Goal: Communication & Community: Answer question/provide support

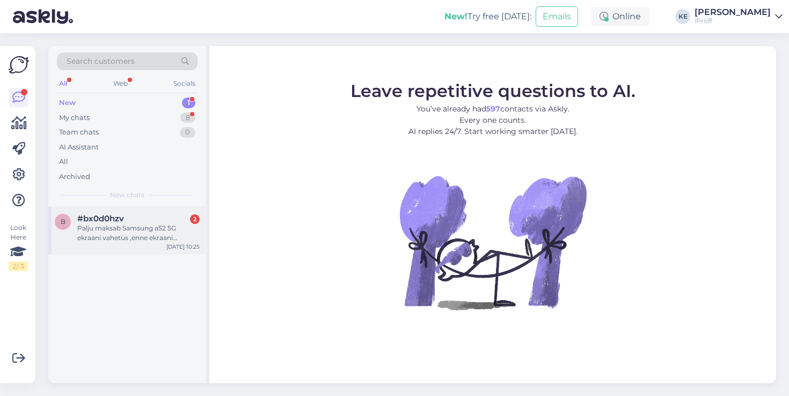
click at [144, 211] on div "b #bx0d0hzv 2 Palju maksab Samsung a52 5G ekraani vahetus ,enne ekraani purunem…" at bounding box center [127, 231] width 158 height 48
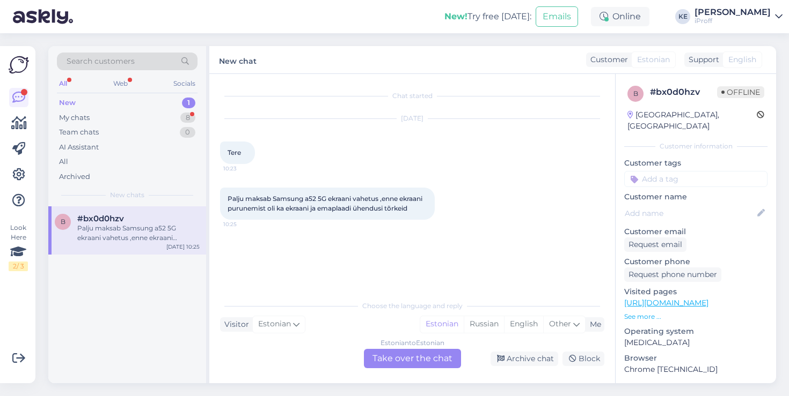
click at [417, 359] on div "Estonian to Estonian Take over the chat" at bounding box center [412, 358] width 97 height 19
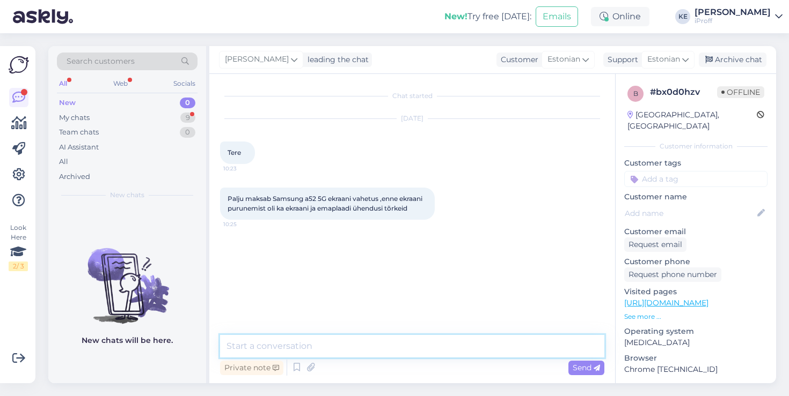
click at [385, 348] on textarea at bounding box center [412, 346] width 384 height 23
type textarea "Tervist!"
type textarea "EKraa"
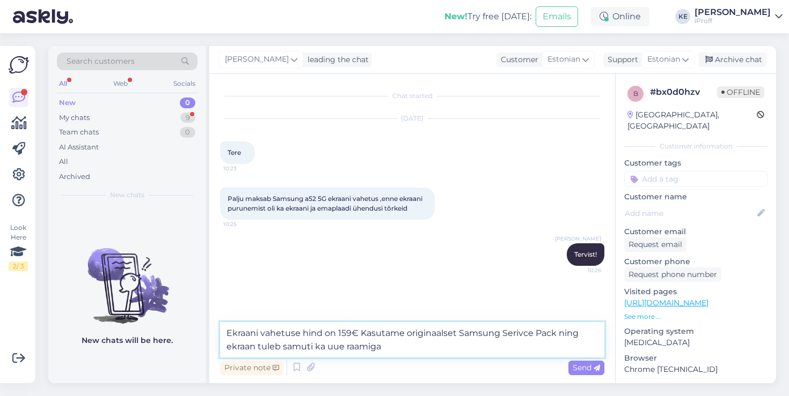
type textarea "Ekraani vahetuse hind on 159€ Kasutame originaalset Samsung Serivce Pack ning e…"
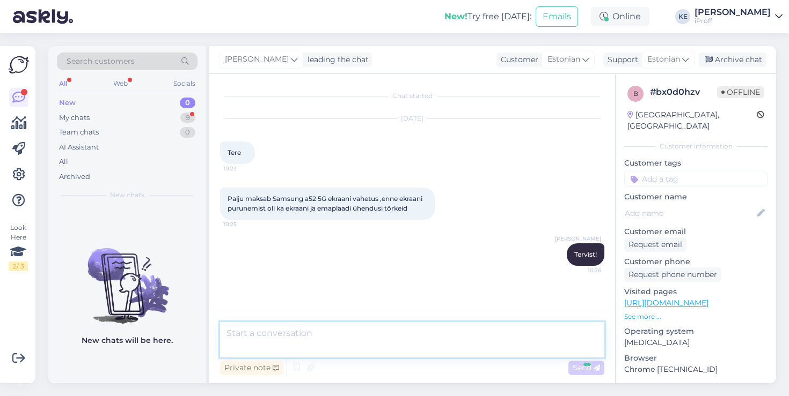
scroll to position [18, 0]
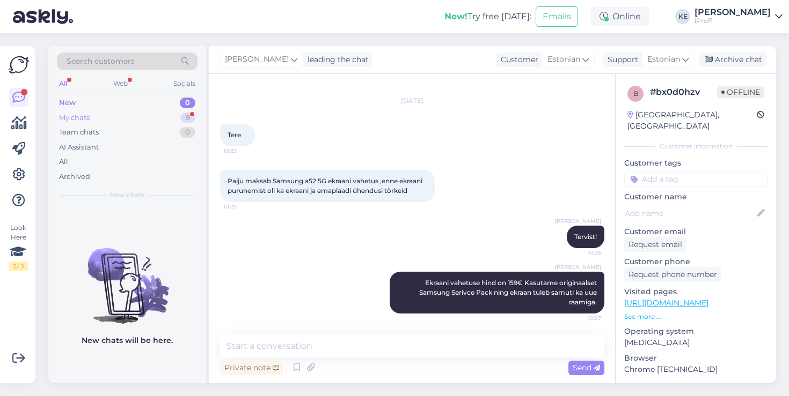
click at [144, 112] on div "My chats 9" at bounding box center [127, 118] width 141 height 15
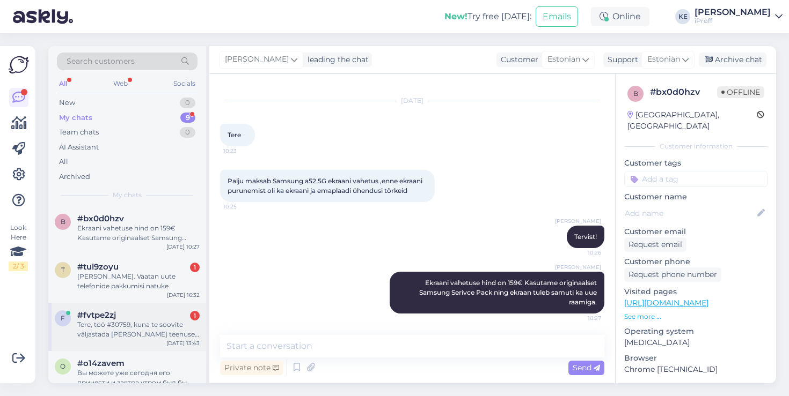
click at [137, 308] on div "f #fvtpe2zj 1 Tere, töö #30759, kuna te soovite väljastada [PERSON_NAME] teenus…" at bounding box center [127, 327] width 158 height 48
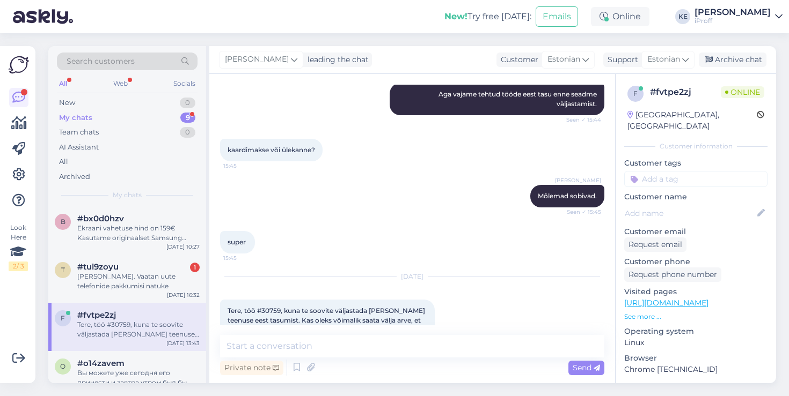
scroll to position [421, 0]
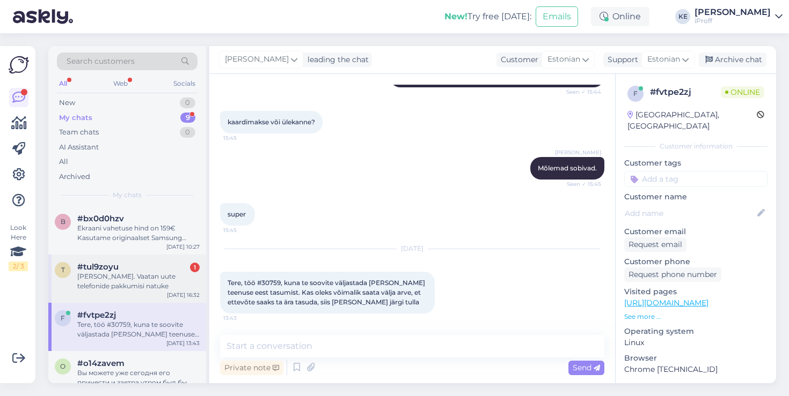
click at [146, 262] on div "#tul9zoyu 1" at bounding box center [138, 267] width 122 height 10
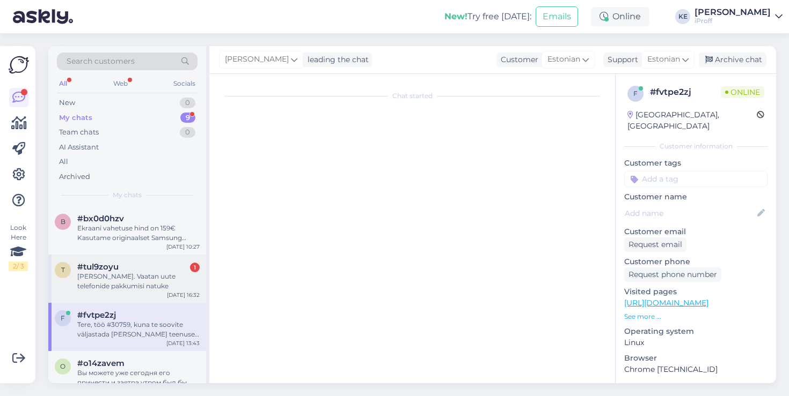
scroll to position [295, 0]
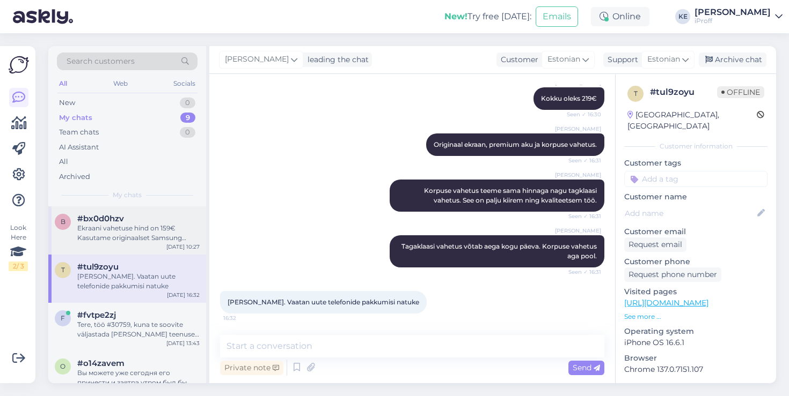
click at [149, 228] on div "Ekraani vahetuse hind on 159€ Kasutame originaalset Samsung Serivce Pack ning e…" at bounding box center [138, 233] width 122 height 19
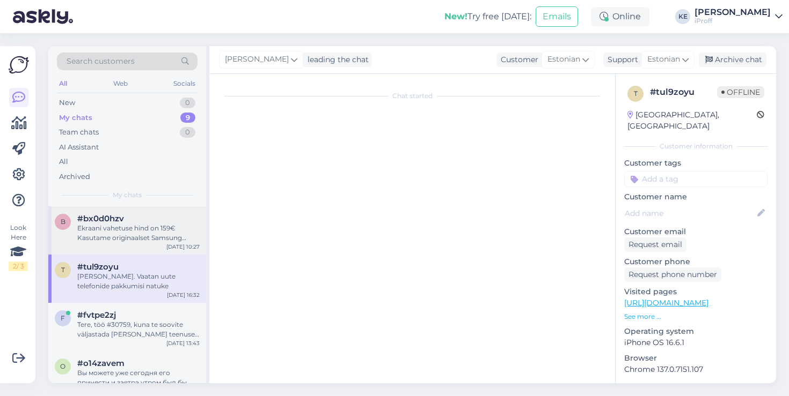
scroll to position [18, 0]
